Goal: Task Accomplishment & Management: Manage account settings

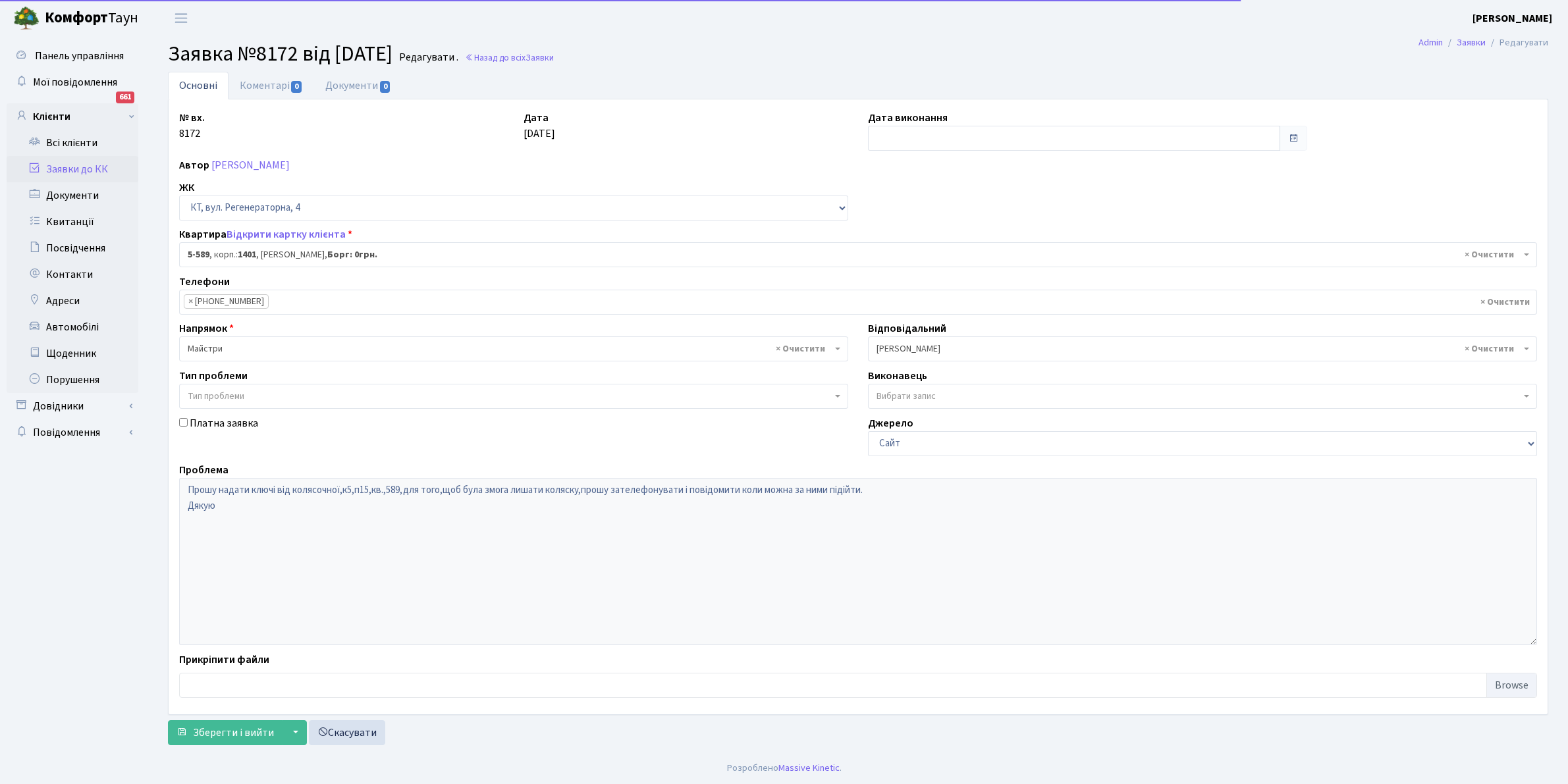
select select "1983"
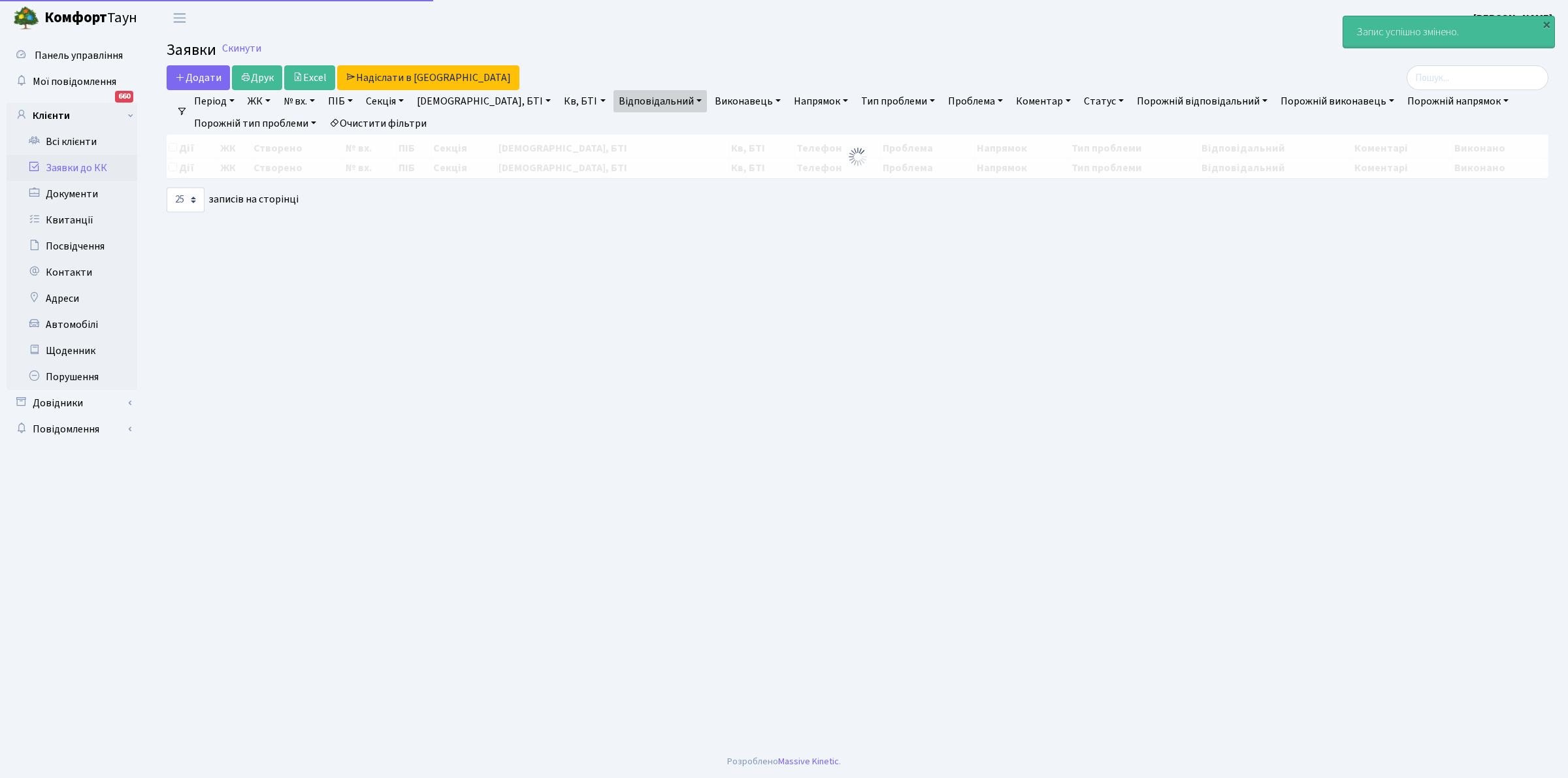
select select "25"
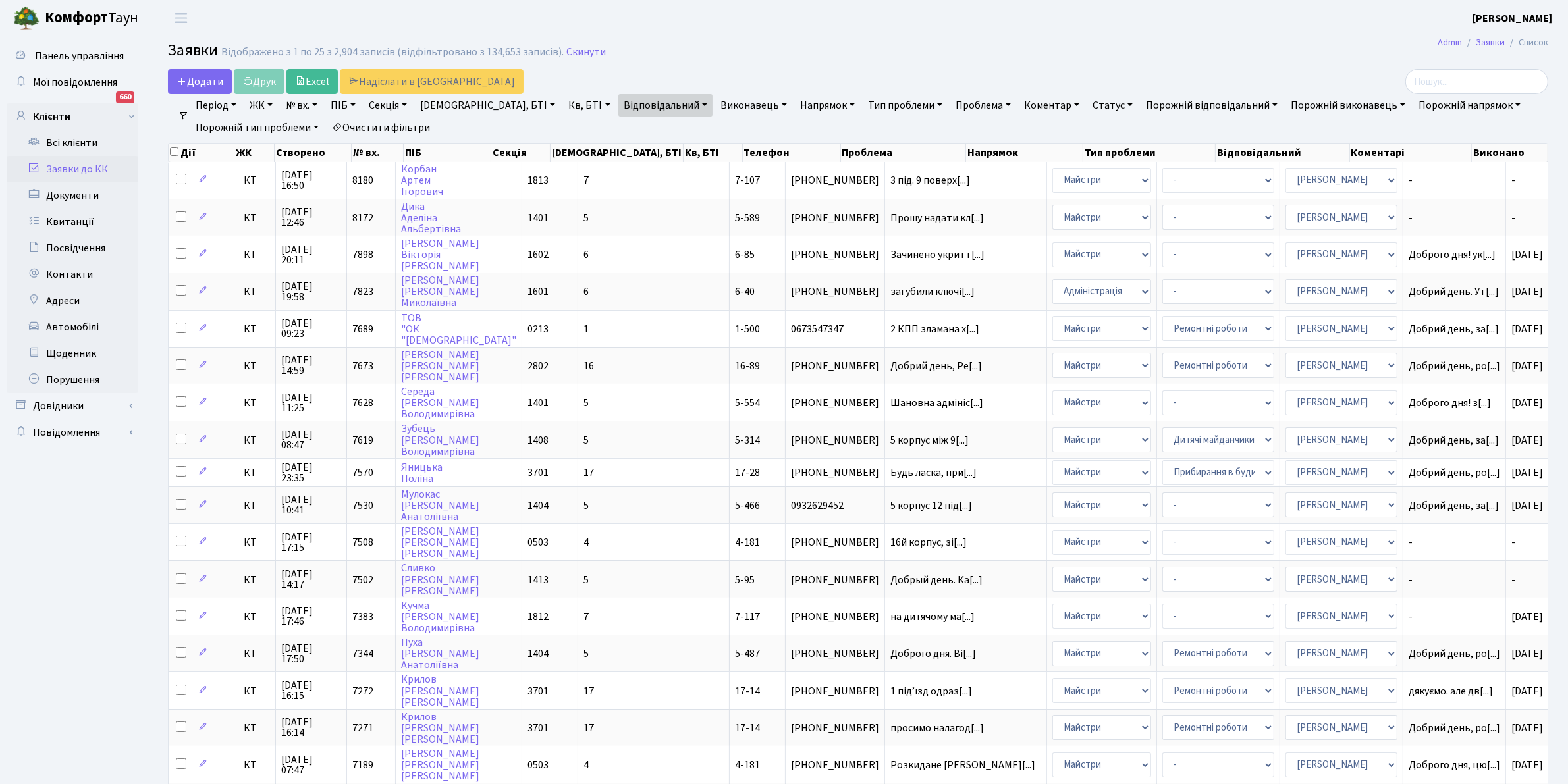
click at [375, 129] on link "Очистити фільтри" at bounding box center [381, 128] width 109 height 23
